Goal: Task Accomplishment & Management: Use online tool/utility

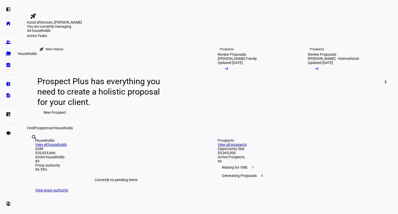
click at [8, 50] on link "folder_copy Households" at bounding box center [8, 53] width 10 height 10
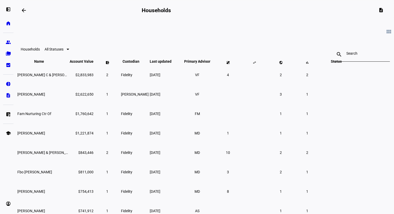
click at [346, 52] on div at bounding box center [361, 54] width 30 height 15
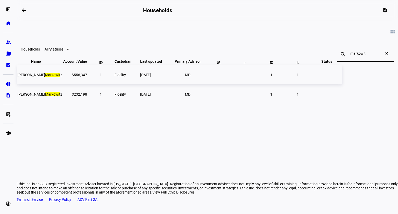
type input "markowit"
click at [62, 84] on td "[PERSON_NAME] z" at bounding box center [39, 74] width 45 height 19
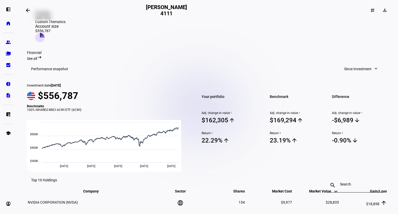
scroll to position [135, 0]
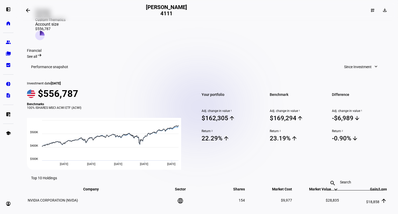
click at [352, 66] on span "Since Investment" at bounding box center [357, 67] width 27 height 10
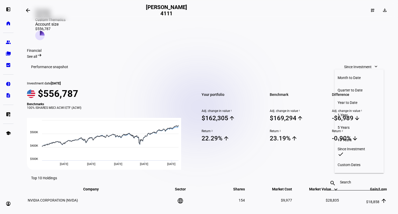
click at [352, 100] on div "Year to Date" at bounding box center [358, 102] width 43 height 4
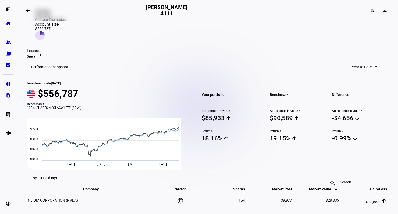
scroll to position [0, 0]
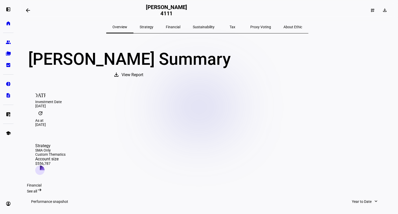
click at [33, 8] on span at bounding box center [28, 10] width 12 height 12
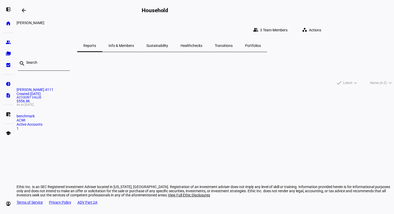
click at [66, 60] on input at bounding box center [45, 62] width 39 height 4
click at [28, 10] on span at bounding box center [24, 10] width 12 height 12
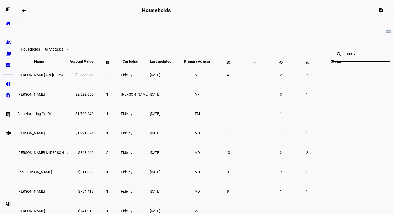
click at [346, 53] on input at bounding box center [361, 53] width 30 height 4
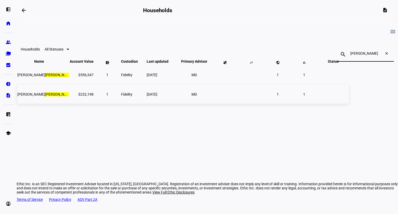
type input "[PERSON_NAME]"
click at [76, 96] on span "[PERSON_NAME] itz" at bounding box center [46, 94] width 59 height 4
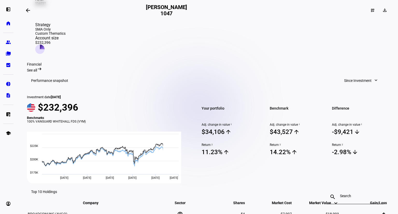
scroll to position [130, 0]
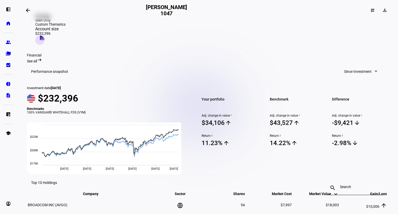
click at [367, 72] on span "Since Investment" at bounding box center [357, 71] width 27 height 10
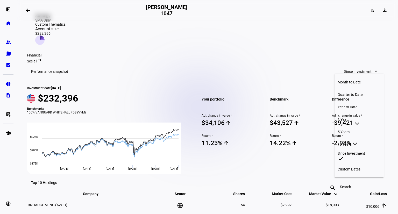
click at [356, 105] on div "Year to Date" at bounding box center [358, 107] width 43 height 4
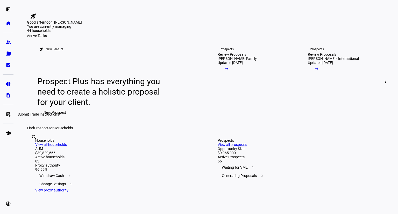
click at [8, 116] on eth-mat-symbol "list_alt_add" at bounding box center [8, 114] width 5 height 5
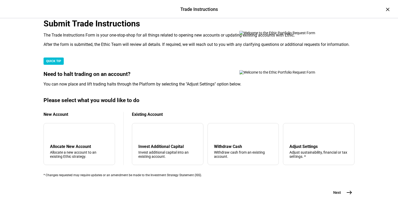
scroll to position [125, 0]
click at [239, 136] on div "arrow_upward Withdraw Cash Withdraw cash from an existing account." at bounding box center [242, 144] width 71 height 42
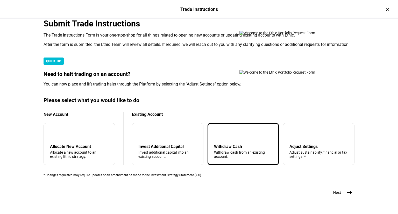
click at [382, 167] on div "Trade Instructions Trade Instructions × Submit Trade Instructions The Trade Ins…" at bounding box center [199, 107] width 398 height 214
click at [346, 196] on mat-icon "east" at bounding box center [349, 192] width 6 height 6
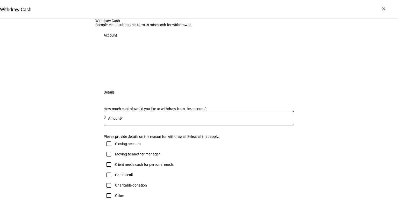
scroll to position [48, 0]
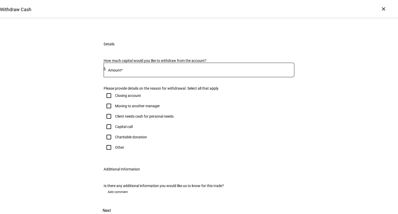
click at [181, 77] on div at bounding box center [200, 70] width 189 height 15
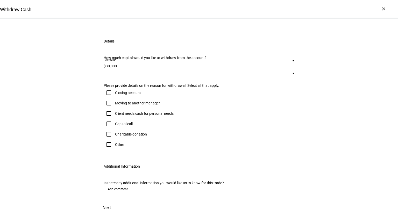
scroll to position [100, 0]
type input "30,000"
click at [133, 115] on div "Client needs cash for personal needs" at bounding box center [144, 113] width 59 height 4
click at [114, 119] on input "Client needs cash for personal needs" at bounding box center [109, 113] width 10 height 10
checkbox input "true"
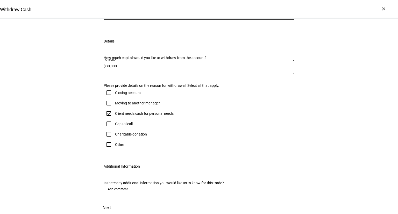
scroll to position [149, 0]
click at [111, 201] on span "Next" at bounding box center [107, 207] width 8 height 12
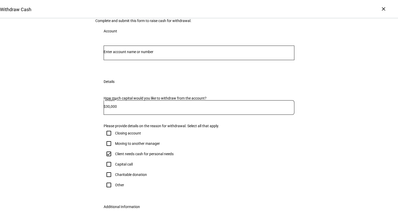
scroll to position [0, 0]
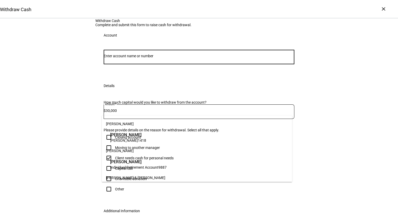
click at [211, 58] on input "Number" at bounding box center [199, 56] width 191 height 4
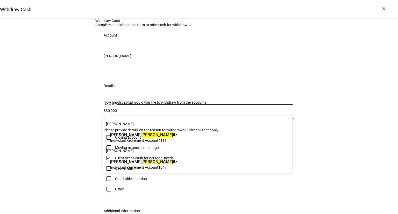
type input "[PERSON_NAME]"
click at [165, 164] on span "[PERSON_NAME] itz" at bounding box center [143, 162] width 67 height 6
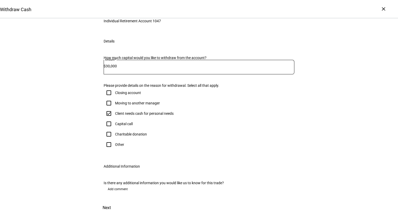
scroll to position [163, 0]
click at [111, 201] on span "Next" at bounding box center [107, 207] width 8 height 12
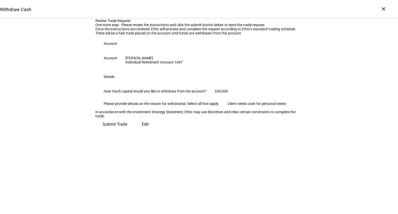
scroll to position [35, 0]
click at [127, 131] on span "Submit Trade" at bounding box center [115, 124] width 25 height 12
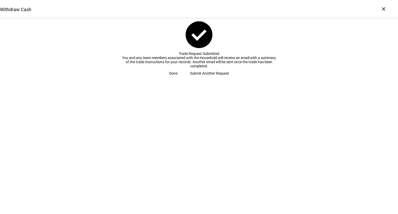
click at [184, 78] on span at bounding box center [173, 73] width 21 height 10
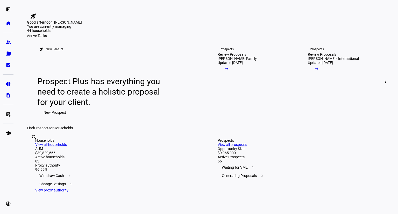
click at [7, 52] on eth-mat-symbol "folder_copy" at bounding box center [8, 53] width 5 height 5
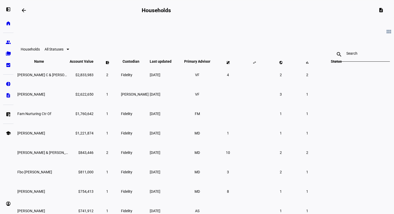
click at [346, 58] on div at bounding box center [361, 54] width 30 height 15
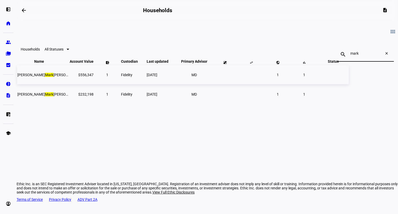
type input "mark"
click at [69, 82] on td "Deborah Lynn Mark owitz" at bounding box center [43, 74] width 52 height 19
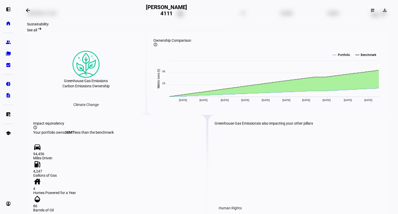
scroll to position [475, 0]
click at [7, 110] on link "list_alt_add Submit Trade Instructions" at bounding box center [8, 114] width 10 height 10
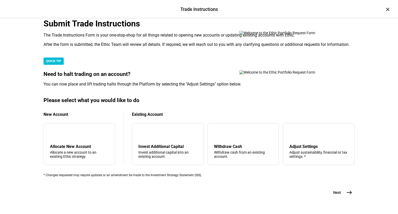
scroll to position [147, 0]
click at [224, 144] on div "Withdraw Cash" at bounding box center [243, 146] width 59 height 5
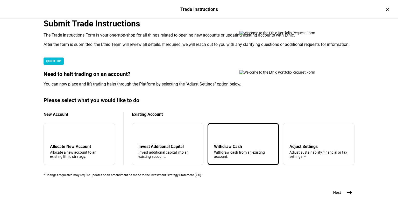
click at [339, 187] on button "Next east" at bounding box center [340, 192] width 27 height 10
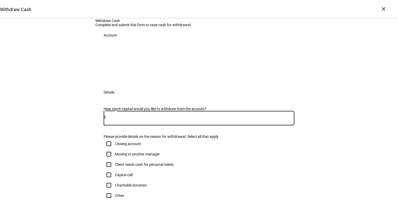
click at [139, 119] on input at bounding box center [200, 117] width 189 height 4
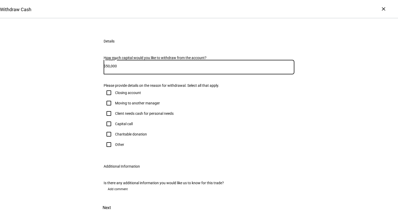
scroll to position [149, 0]
type input "50,000"
click at [120, 111] on div "Client needs cash for personal needs" at bounding box center [144, 113] width 59 height 4
click at [114, 108] on input "Client needs cash for personal needs" at bounding box center [109, 113] width 10 height 10
checkbox input "true"
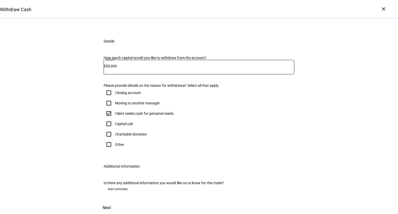
click at [111, 203] on span "Next" at bounding box center [107, 207] width 8 height 12
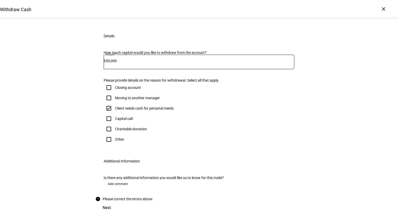
scroll to position [0, 0]
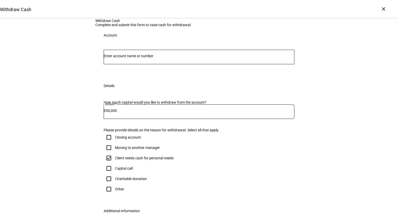
click at [172, 58] on input "Number" at bounding box center [199, 56] width 191 height 4
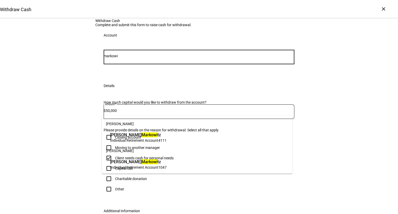
type input "markowi"
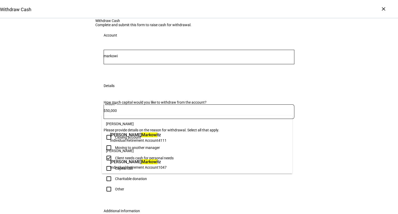
click at [167, 139] on span "Individual Retirement Account 4111" at bounding box center [138, 140] width 56 height 5
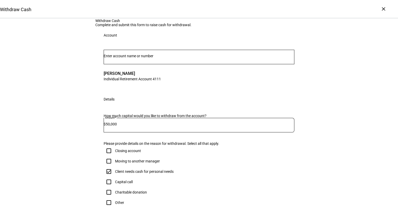
scroll to position [163, 0]
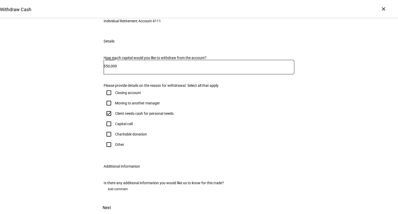
click at [111, 201] on span "Next" at bounding box center [107, 207] width 8 height 12
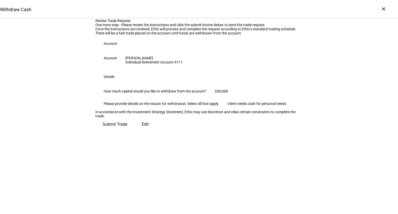
scroll to position [35, 0]
click at [127, 131] on span "Submit Trade" at bounding box center [115, 124] width 25 height 12
